Goal: Information Seeking & Learning: Learn about a topic

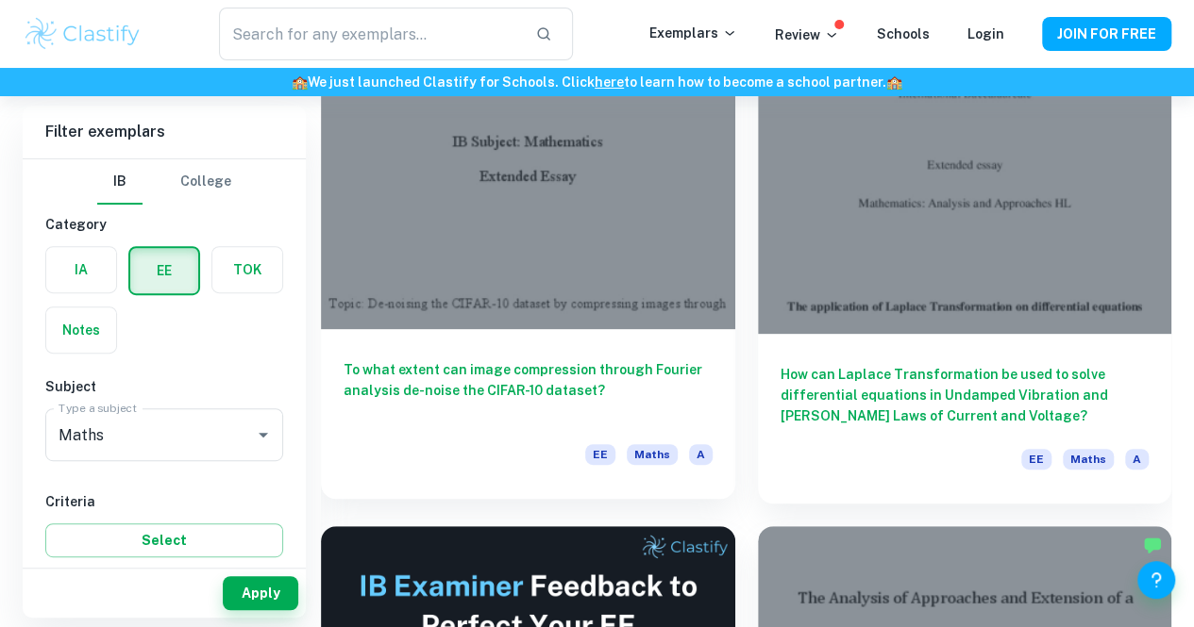
scroll to position [219, 0]
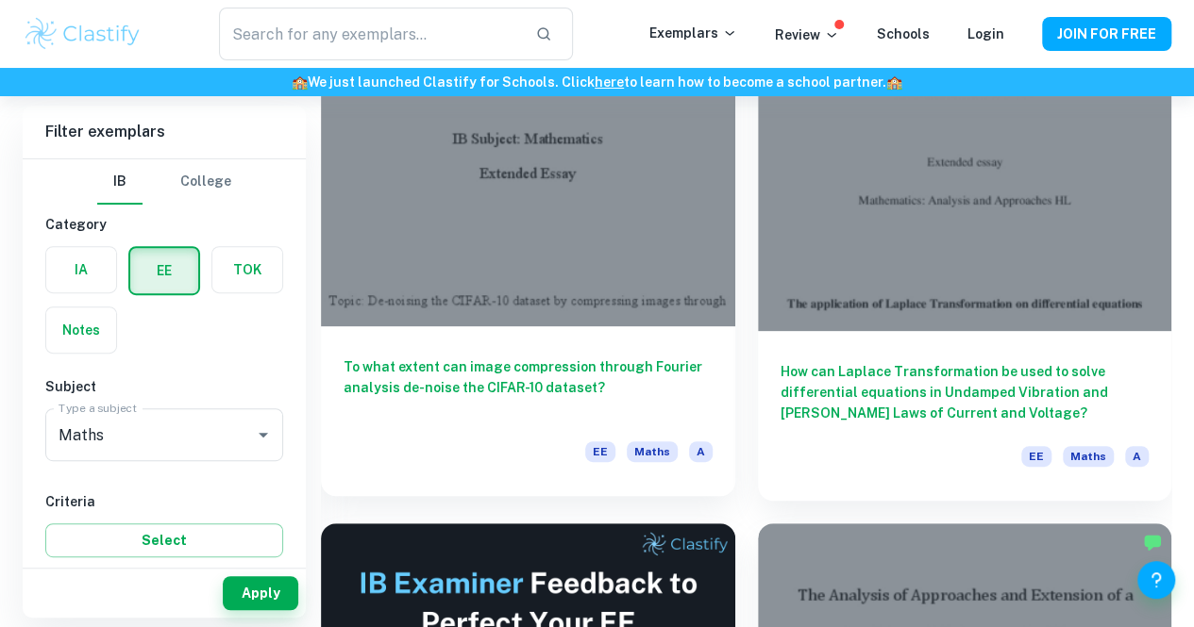
click at [440, 357] on h6 "To what extent can image compression through Fourier analysis de-noise the CIFA…" at bounding box center [527, 388] width 369 height 62
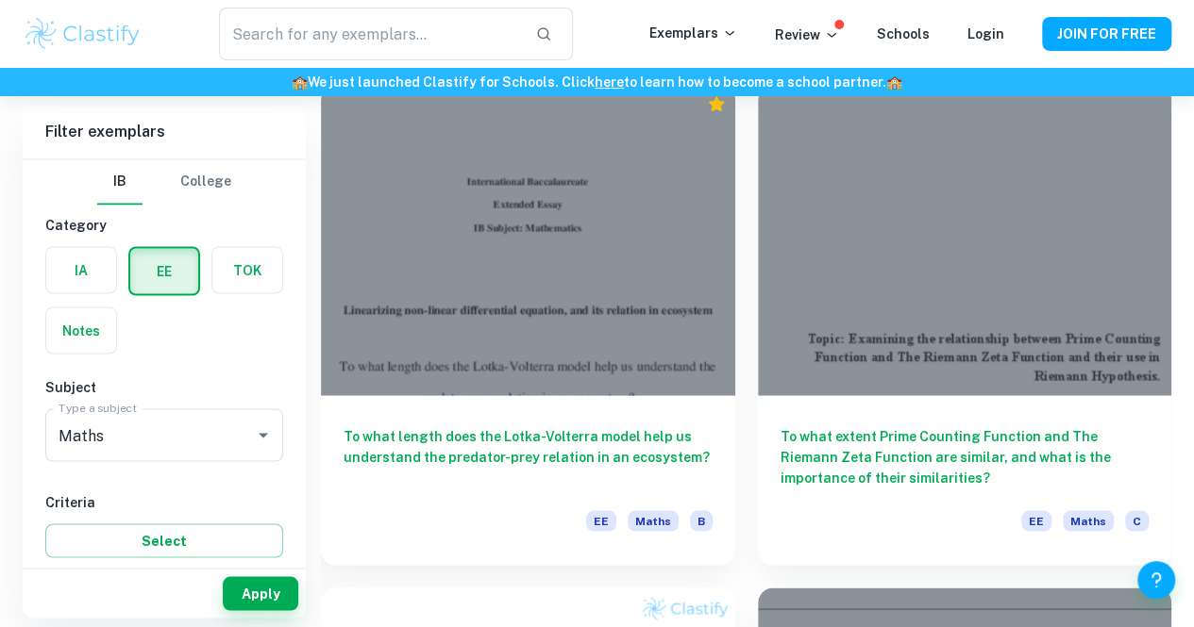
scroll to position [5192, 0]
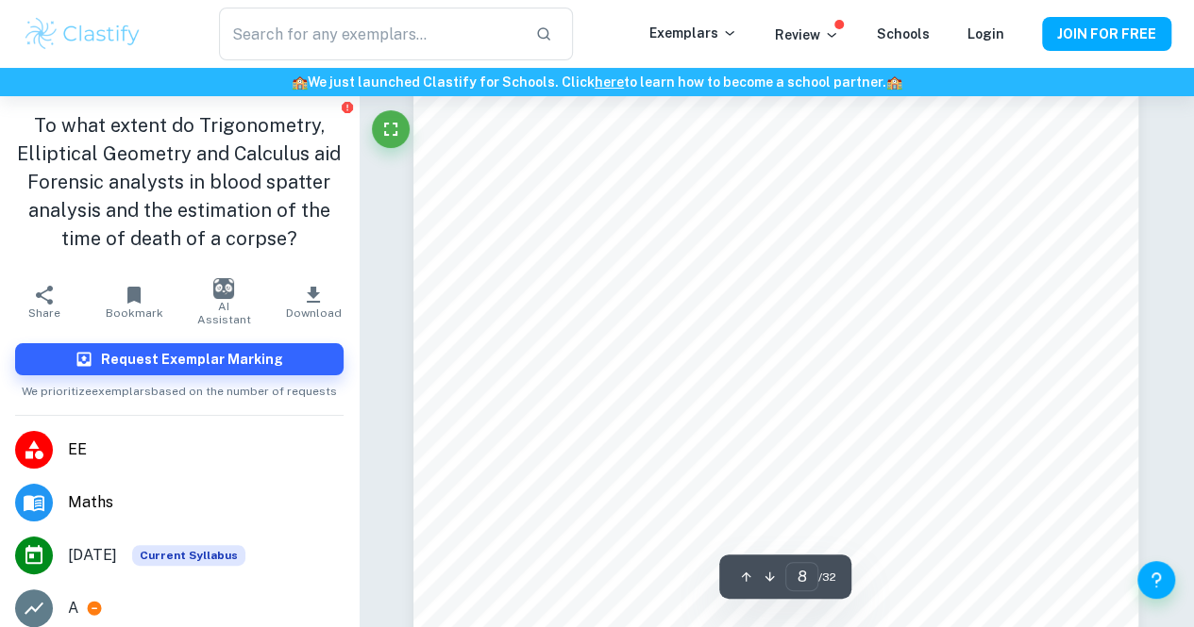
scroll to position [7818, 0]
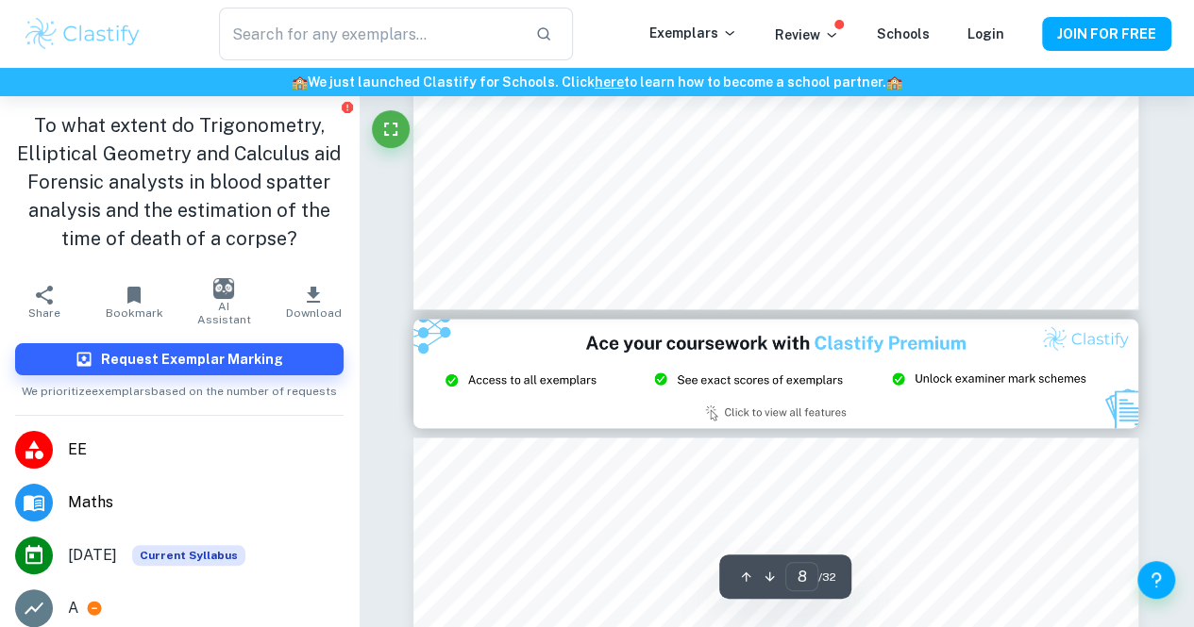
type input "9"
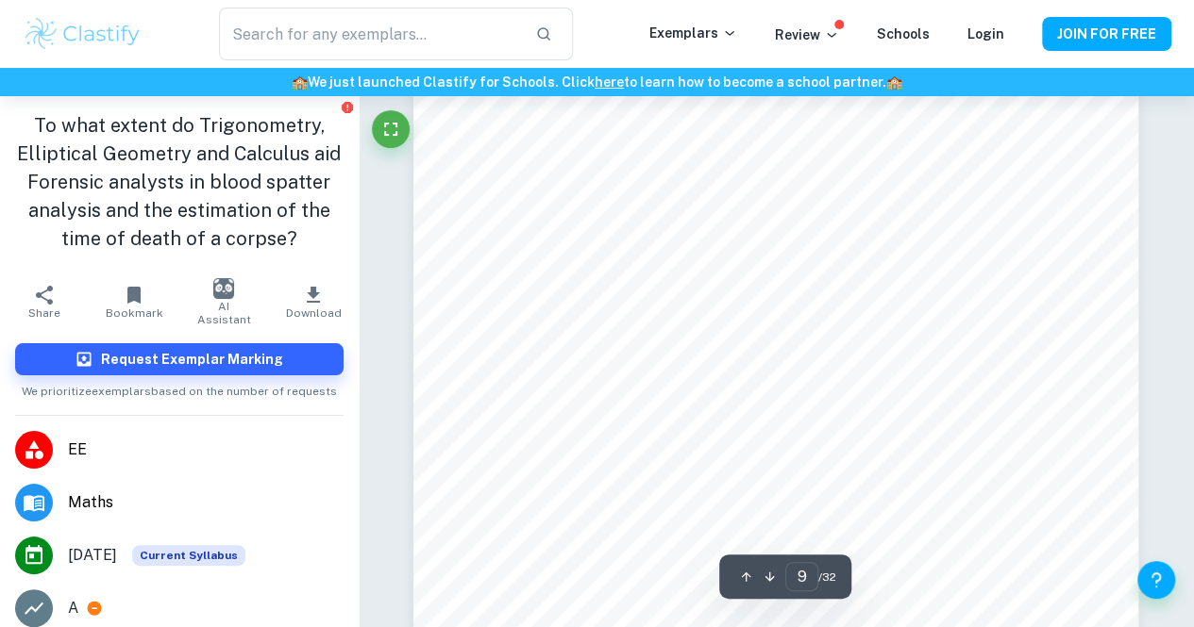
scroll to position [8683, 0]
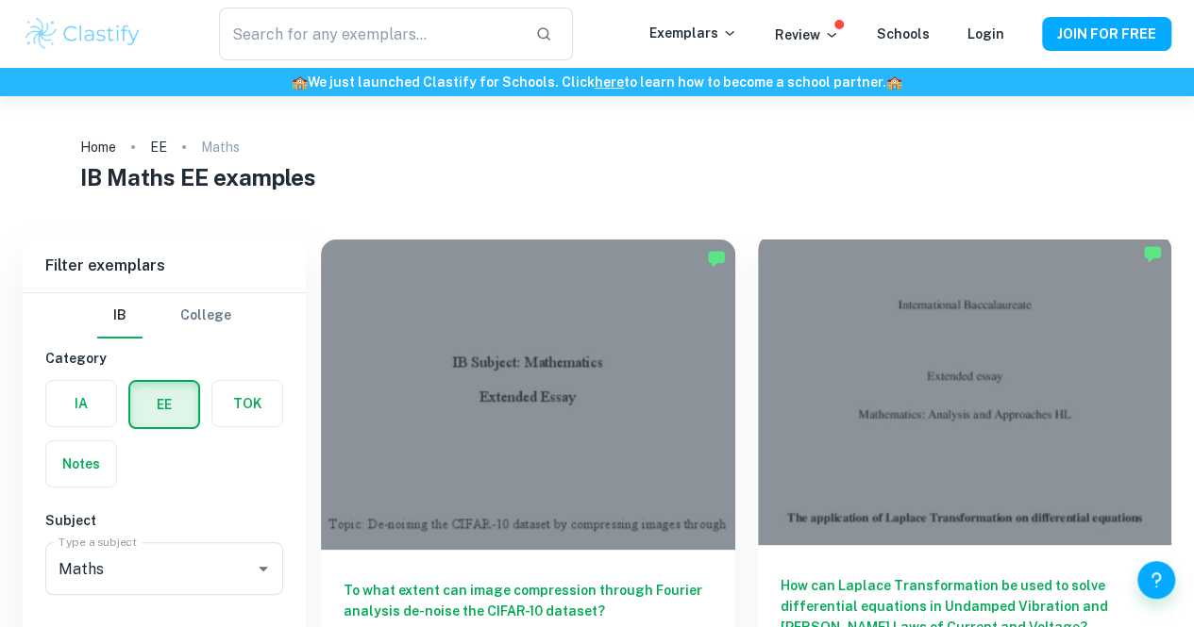
scroll to position [182, 0]
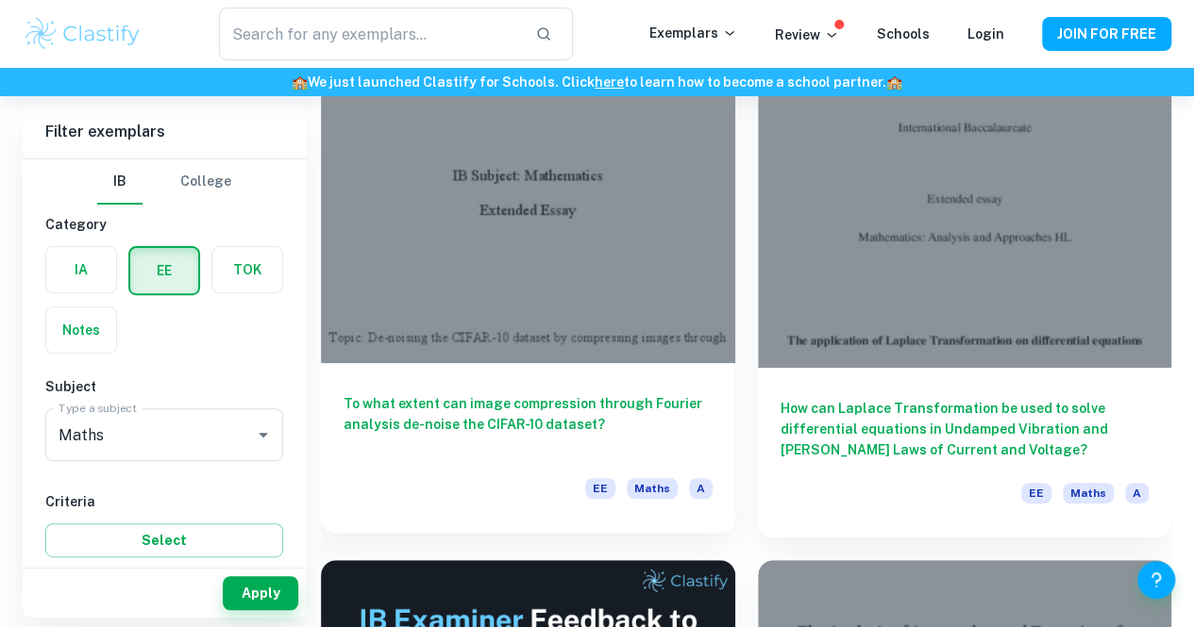
click at [476, 393] on h6 "To what extent can image compression through Fourier analysis de-noise the CIFA…" at bounding box center [527, 424] width 369 height 62
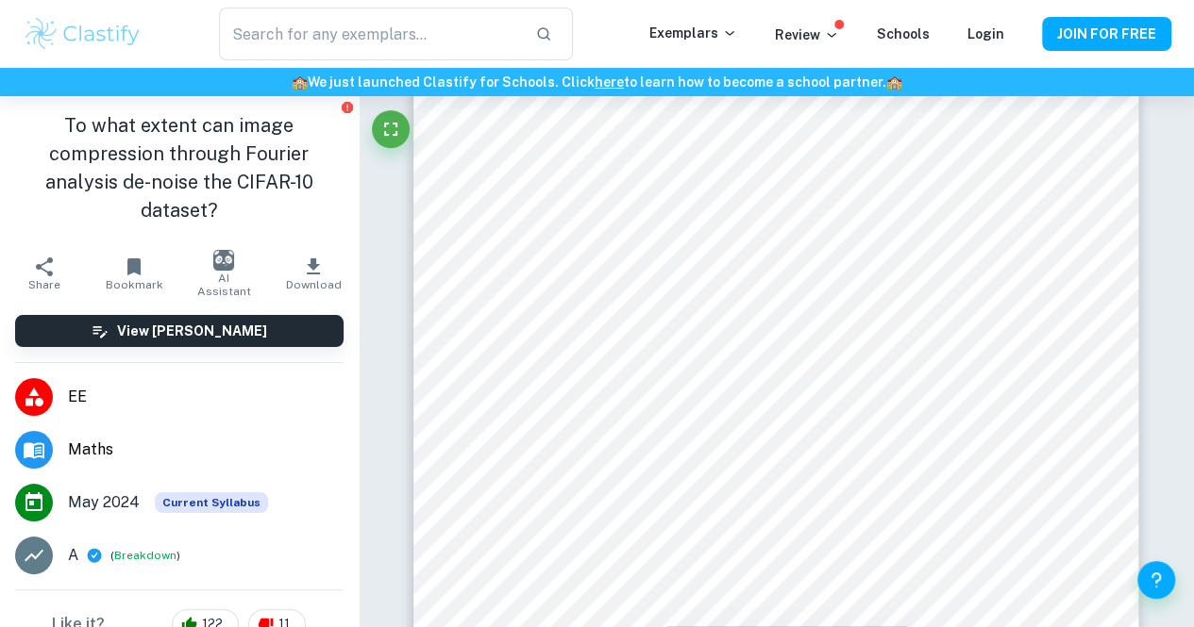
scroll to position [2226, 0]
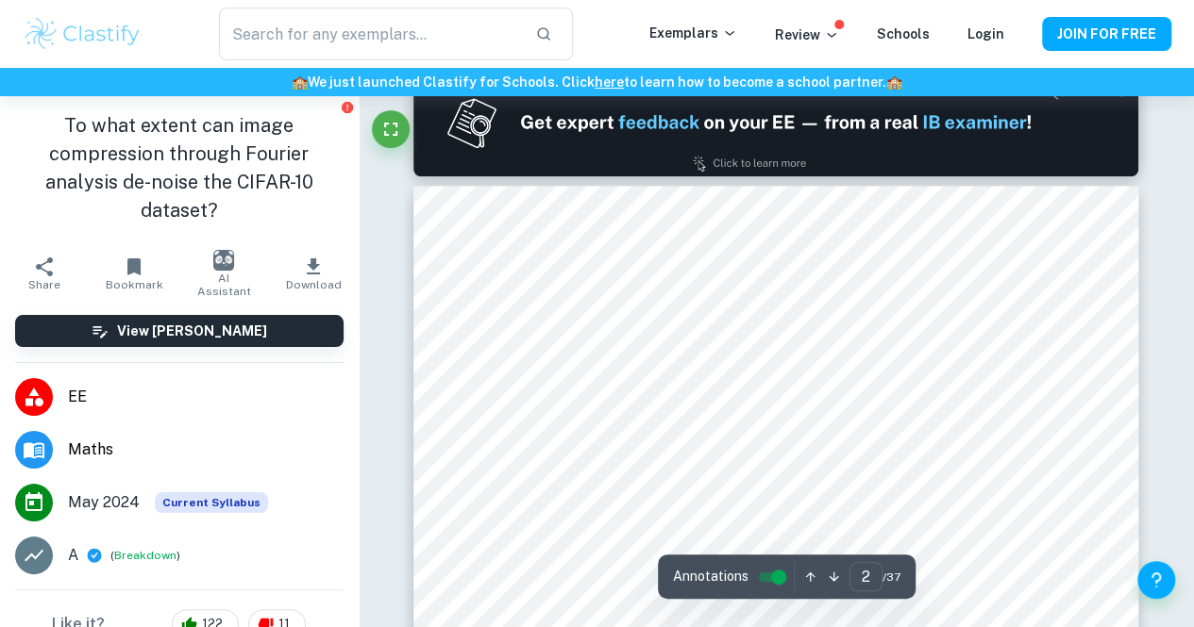
type input "1"
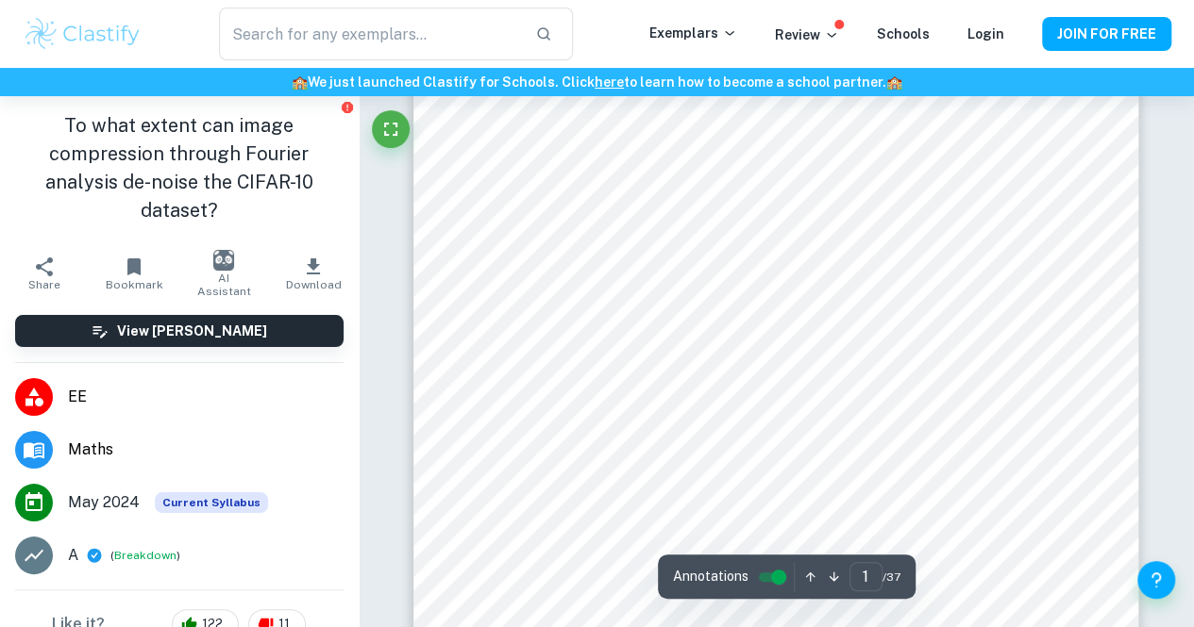
scroll to position [304, 0]
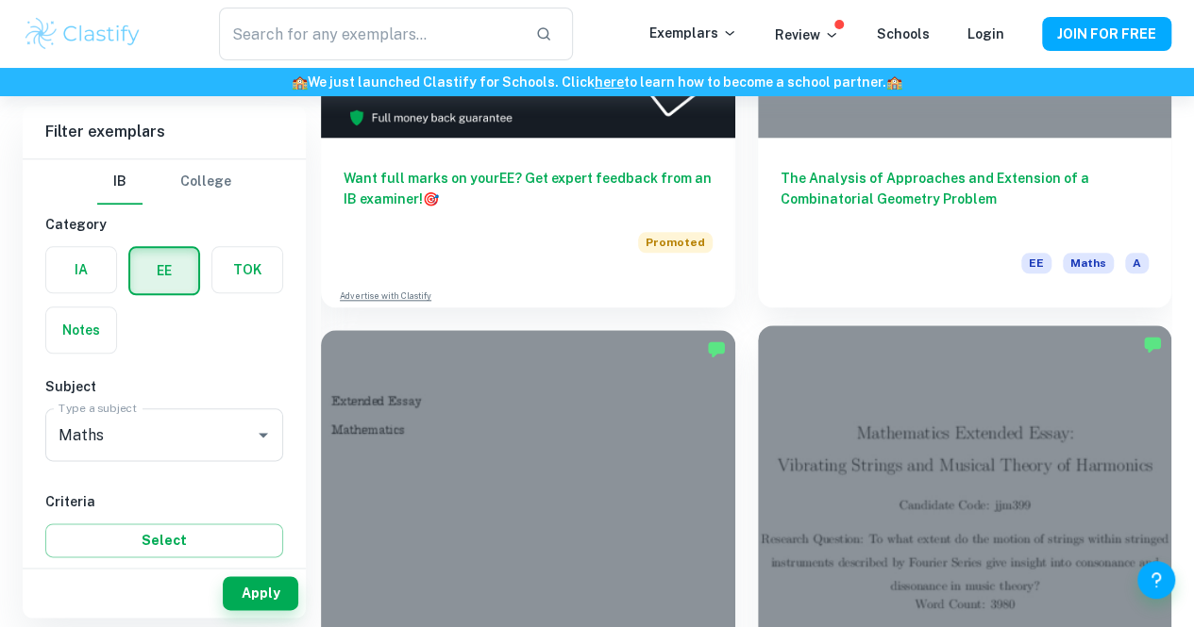
scroll to position [920, 0]
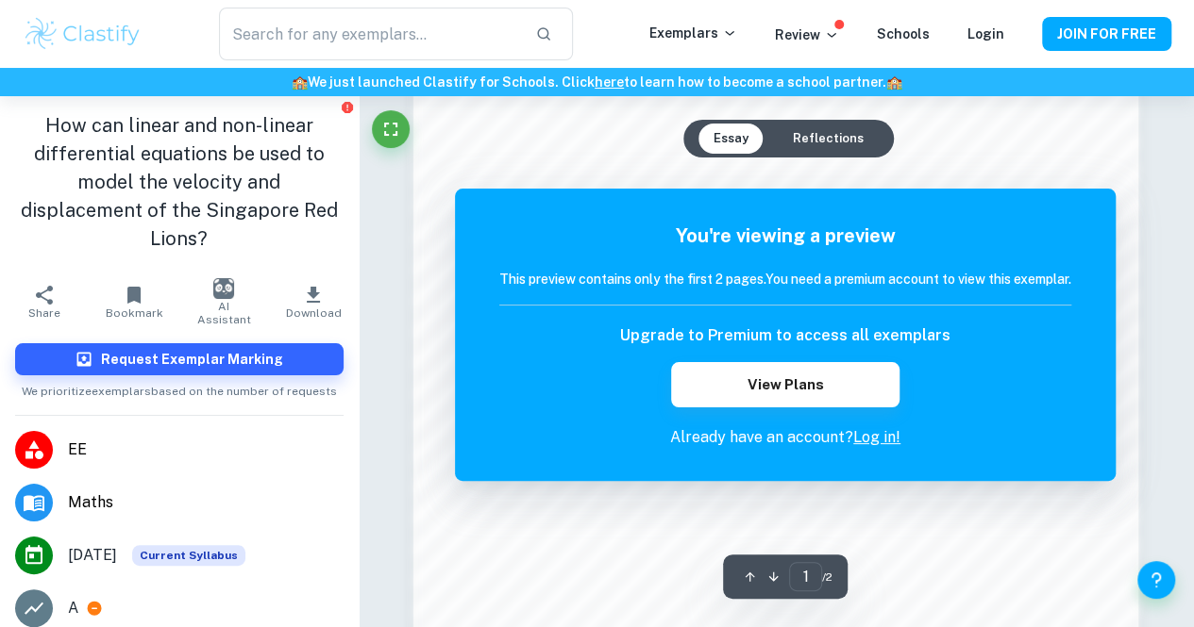
scroll to position [1144, 0]
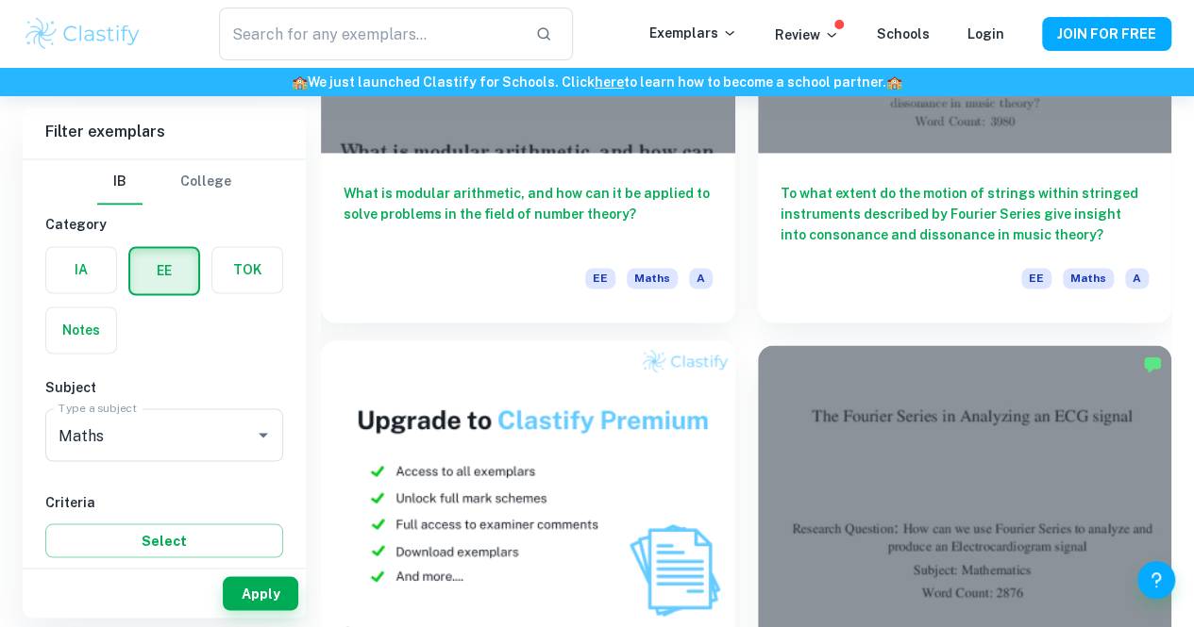
scroll to position [1468, 0]
